Goal: Transaction & Acquisition: Purchase product/service

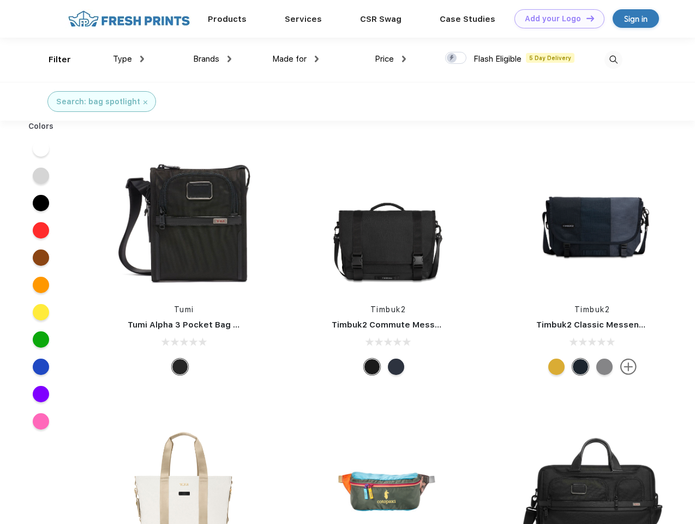
click at [556, 19] on link "Add your Logo Design Tool" at bounding box center [560, 18] width 90 height 19
click at [0, 0] on div "Design Tool" at bounding box center [0, 0] width 0 height 0
click at [586, 18] on link "Add your Logo Design Tool" at bounding box center [560, 18] width 90 height 19
click at [52, 59] on div "Filter" at bounding box center [60, 59] width 22 height 13
click at [129, 59] on span "Type" at bounding box center [122, 59] width 19 height 10
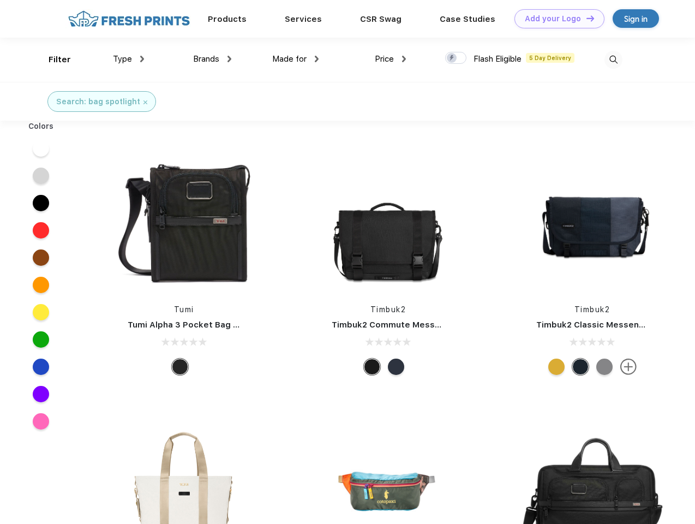
click at [212, 59] on span "Brands" at bounding box center [206, 59] width 26 height 10
click at [296, 59] on span "Made for" at bounding box center [289, 59] width 34 height 10
click at [391, 59] on span "Price" at bounding box center [384, 59] width 19 height 10
click at [456, 58] on div at bounding box center [455, 58] width 21 height 12
click at [453, 58] on input "checkbox" at bounding box center [448, 54] width 7 height 7
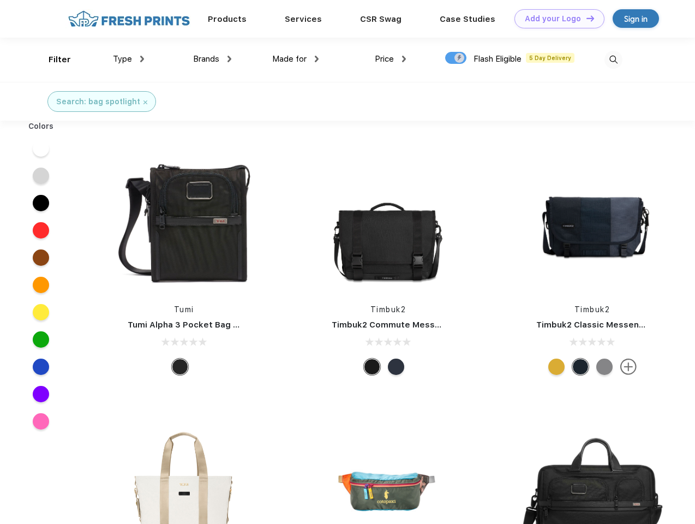
click at [614, 59] on img at bounding box center [614, 60] width 18 height 18
